Goal: Task Accomplishment & Management: Use online tool/utility

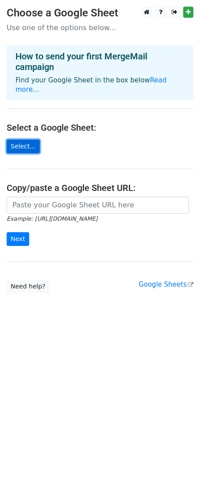
click at [15, 139] on link "Select..." at bounding box center [23, 146] width 33 height 14
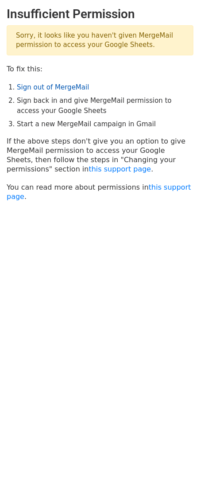
click at [58, 89] on link "Sign out of MergeMail" at bounding box center [53, 87] width 72 height 8
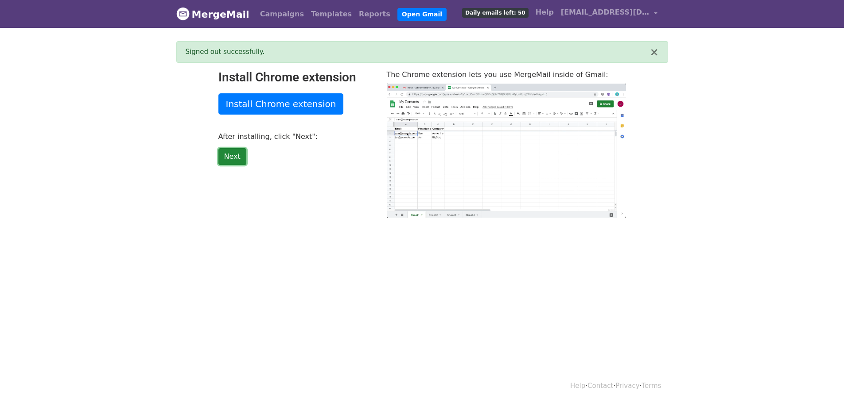
type input "10.53"
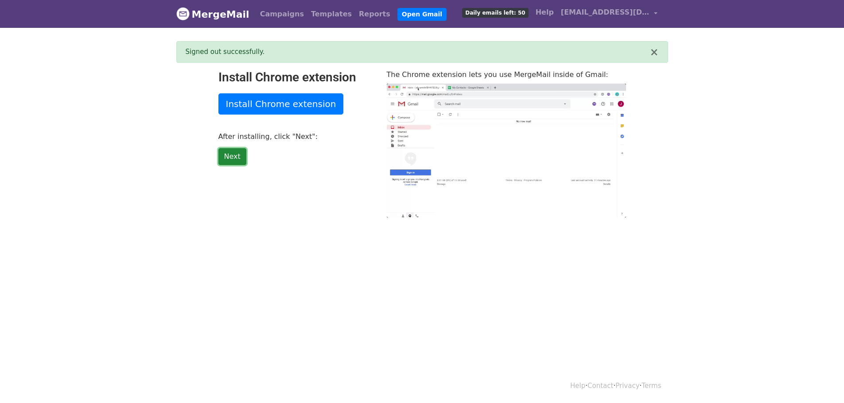
click at [235, 157] on link "Next" at bounding box center [232, 156] width 28 height 17
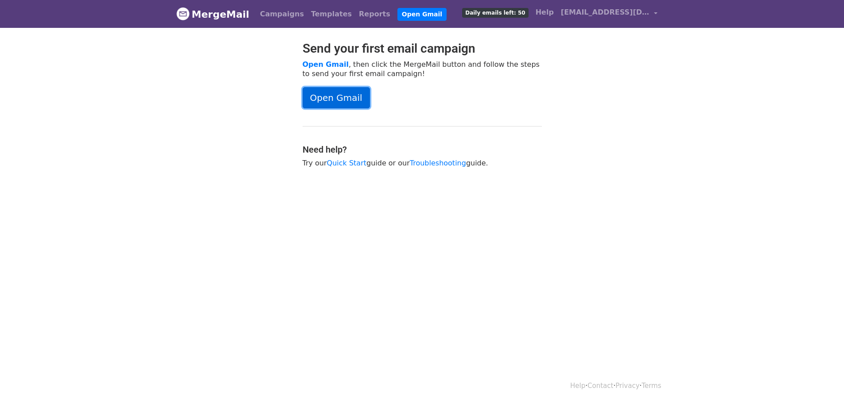
click at [321, 104] on link "Open Gmail" at bounding box center [335, 97] width 67 height 21
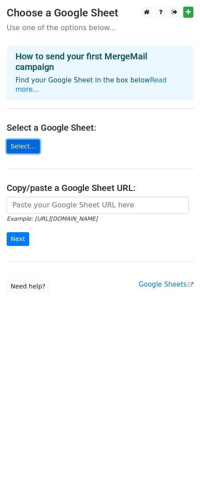
click at [22, 139] on link "Select..." at bounding box center [23, 146] width 33 height 14
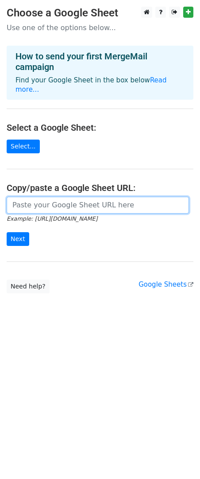
click at [97, 204] on input "url" at bounding box center [98, 205] width 182 height 17
paste input "[URL][DOMAIN_NAME]"
type input "https://docs.google.com/spreadsheets/d/1SR_etDE2k4ls41alUa5cIsulX-txYhC3rMInVKI…"
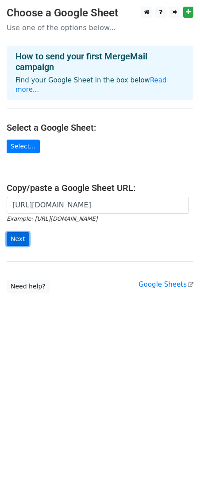
scroll to position [0, 0]
click at [20, 232] on input "Next" at bounding box center [18, 239] width 23 height 14
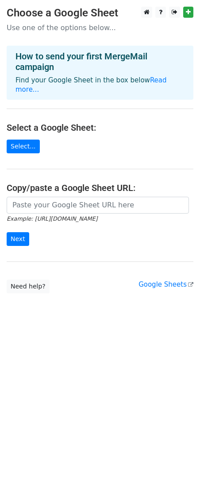
click at [160, 283] on main "Choose a Google Sheet Use one of the options below... How to send your first Me…" at bounding box center [100, 150] width 200 height 287
click at [161, 280] on link "Google Sheets" at bounding box center [166, 284] width 55 height 8
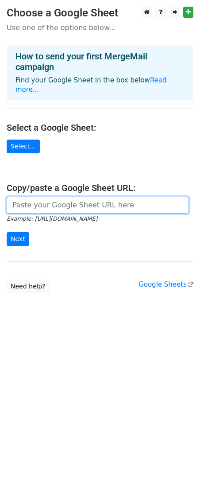
click at [46, 197] on input "url" at bounding box center [98, 205] width 182 height 17
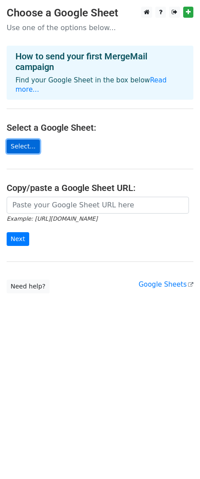
click at [22, 139] on link "Select..." at bounding box center [23, 146] width 33 height 14
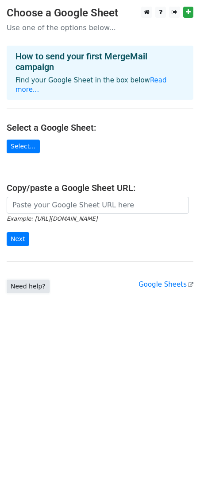
click at [24, 279] on link "Need help?" at bounding box center [28, 286] width 43 height 14
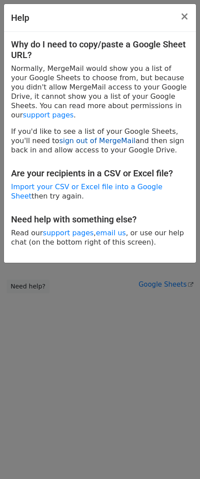
click at [101, 136] on link "sign out of MergeMail" at bounding box center [97, 140] width 76 height 8
click at [186, 12] on span "×" at bounding box center [184, 16] width 9 height 12
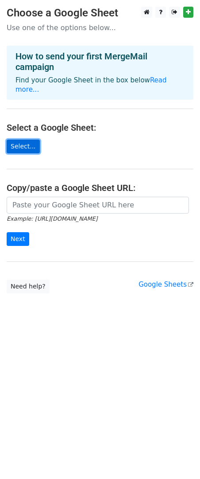
click at [20, 140] on link "Select..." at bounding box center [23, 146] width 33 height 14
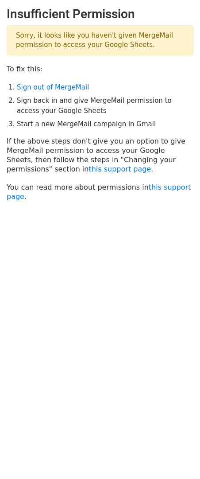
click at [40, 80] on main "Insufficient Permission Sorry, it looks like you haven't given MergeMail permis…" at bounding box center [100, 104] width 200 height 194
click at [42, 86] on link "Sign out of MergeMail" at bounding box center [53, 87] width 72 height 8
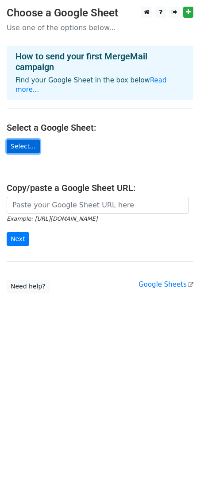
click at [31, 141] on link "Select..." at bounding box center [23, 146] width 33 height 14
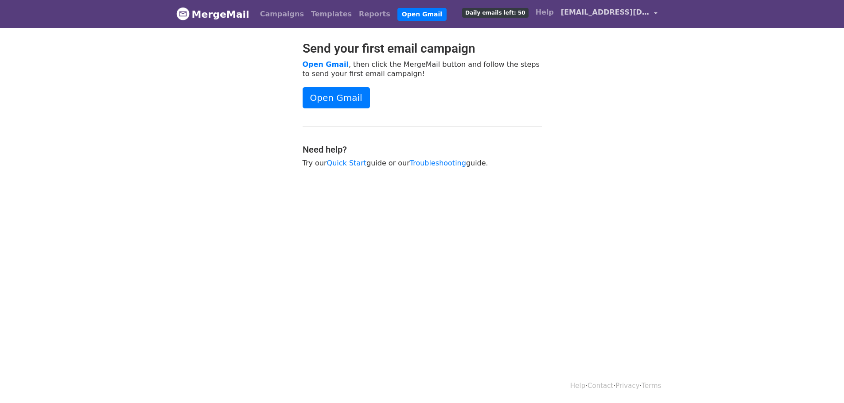
click at [654, 12] on link "[EMAIL_ADDRESS][DOMAIN_NAME]" at bounding box center [609, 14] width 104 height 21
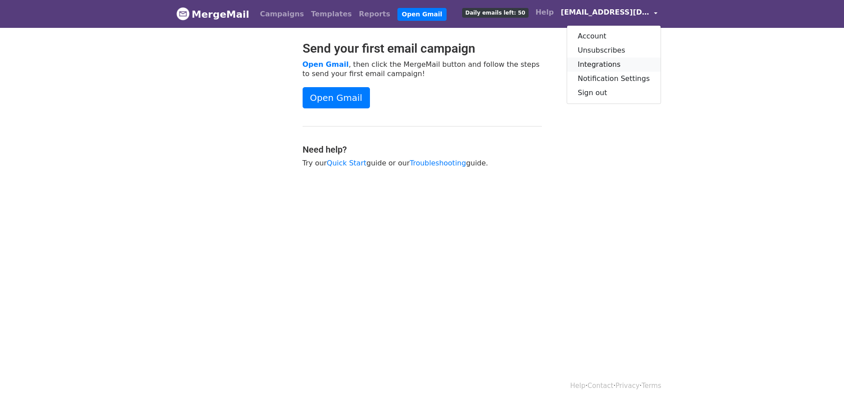
click at [621, 61] on link "Integrations" at bounding box center [613, 65] width 93 height 14
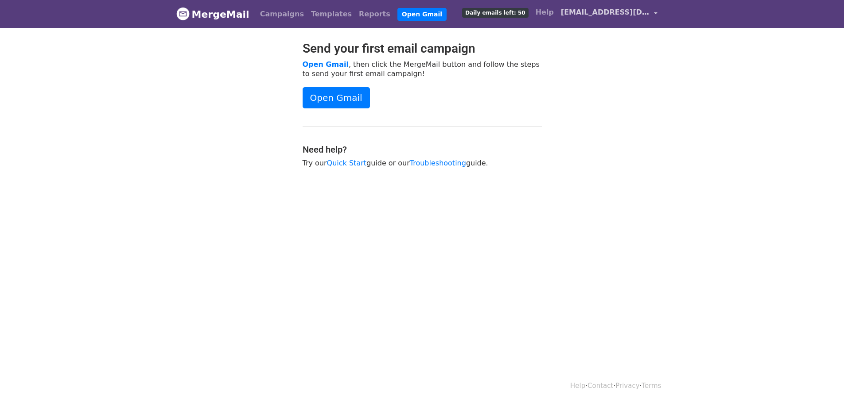
click at [650, 14] on link "buildings@tulu.io" at bounding box center [609, 14] width 104 height 21
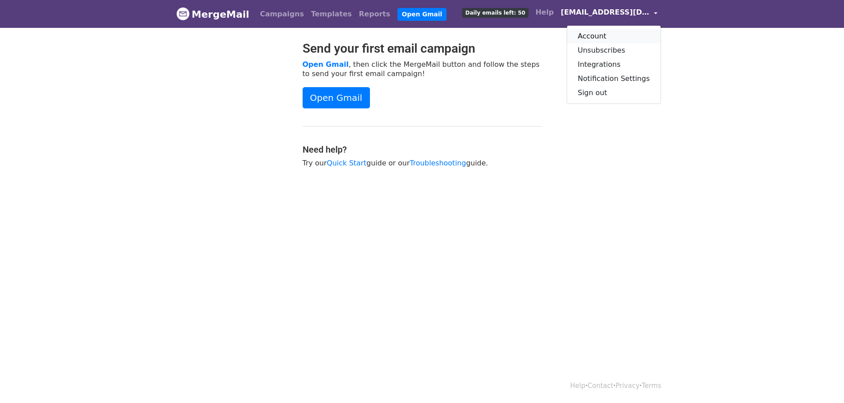
click at [602, 36] on link "Account" at bounding box center [613, 36] width 93 height 14
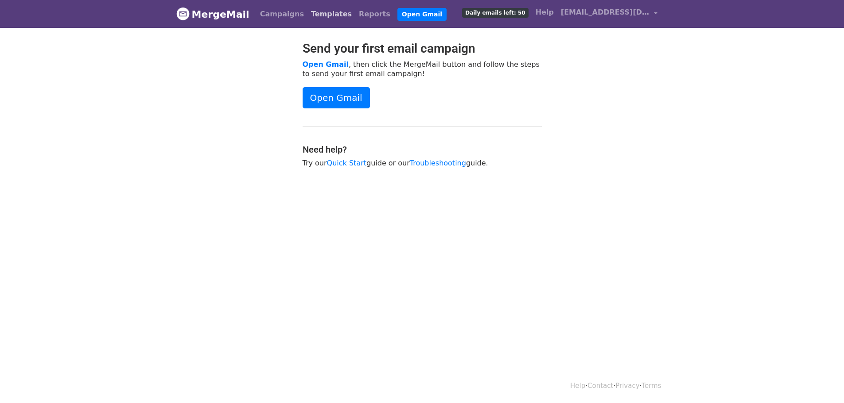
click at [316, 13] on link "Templates" at bounding box center [331, 14] width 48 height 18
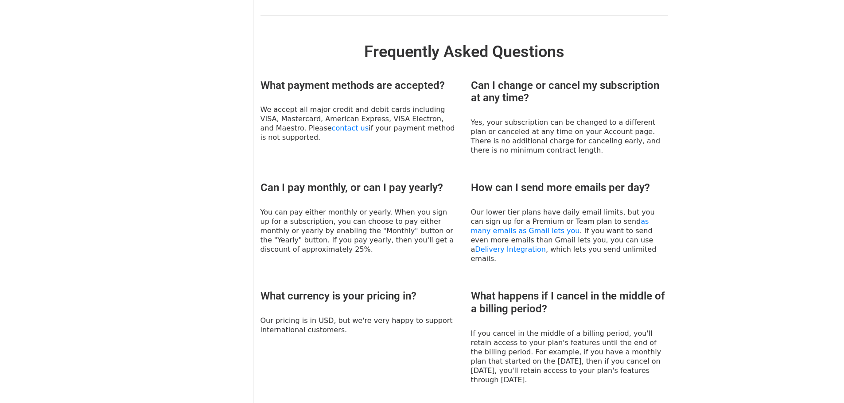
scroll to position [354, 0]
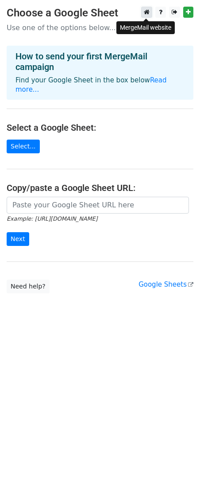
click at [144, 12] on icon at bounding box center [147, 12] width 6 height 6
